Goal: Find specific page/section: Find specific page/section

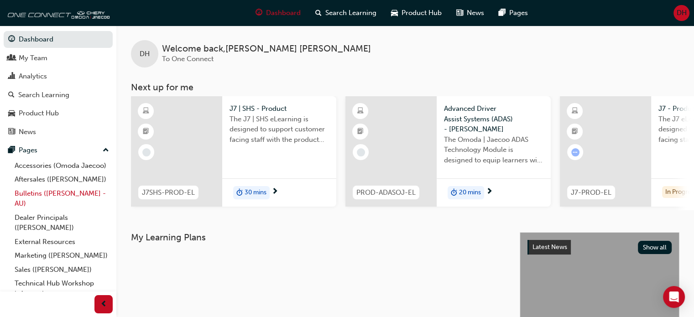
scroll to position [49, 0]
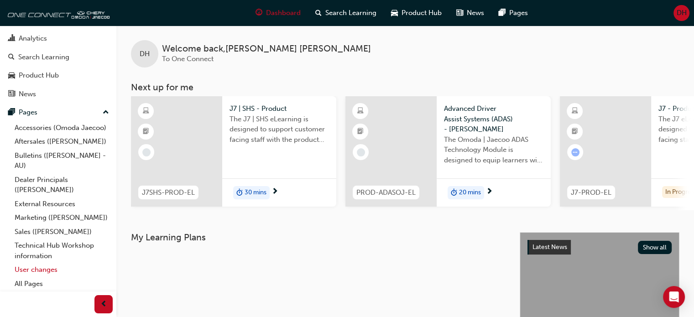
click at [41, 271] on link "User changes" at bounding box center [62, 270] width 102 height 14
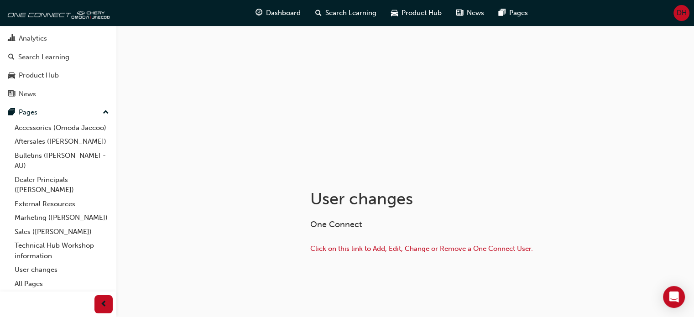
scroll to position [64, 0]
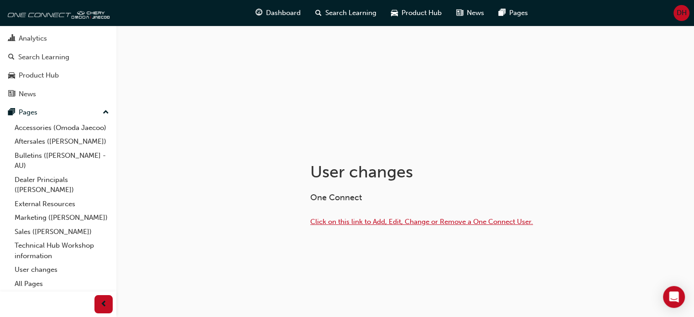
click at [402, 225] on span "Click on this link to Add, Edit, Change or Remove a One Connect User." at bounding box center [421, 221] width 223 height 8
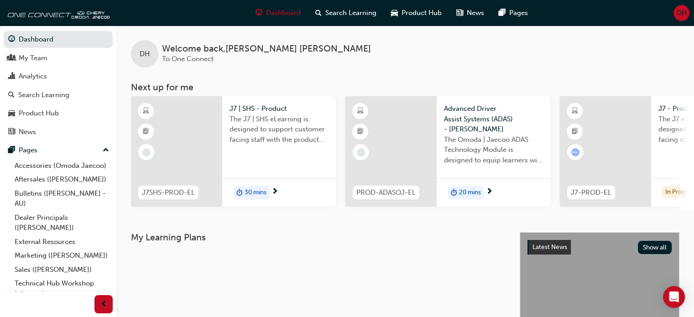
click at [441, 71] on div "DH Welcome back , David Hodges To One Connect Next up for me J7SHS-PROD-EL J7 |…" at bounding box center [404, 118] width 577 height 185
